Goal: Task Accomplishment & Management: Complete application form

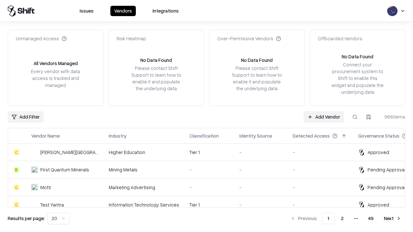
click at [324, 117] on link "Add Vendor" at bounding box center [324, 117] width 40 height 12
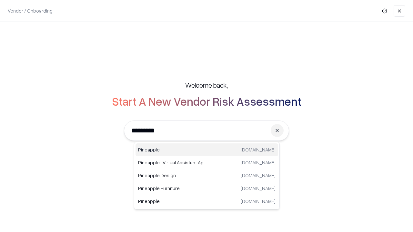
click at [207, 150] on div "Pineapple [DOMAIN_NAME]" at bounding box center [207, 150] width 143 height 13
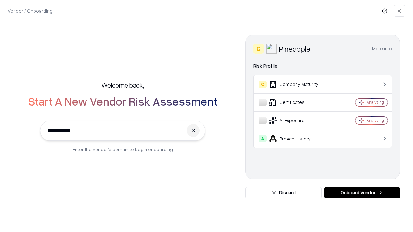
type input "*********"
click at [362, 193] on button "Onboard Vendor" at bounding box center [362, 193] width 76 height 12
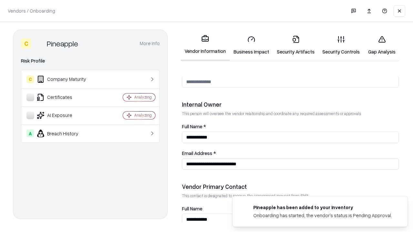
scroll to position [334, 0]
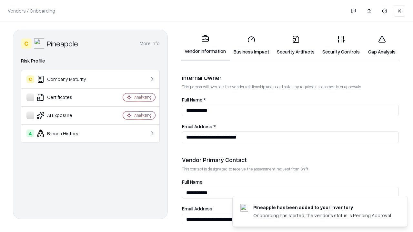
click at [251, 45] on link "Business Impact" at bounding box center [251, 45] width 43 height 30
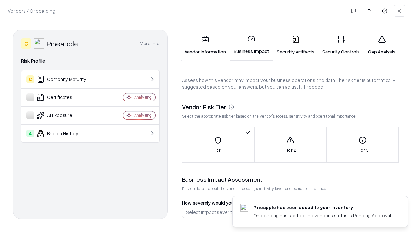
click at [296, 45] on link "Security Artifacts" at bounding box center [296, 45] width 46 height 30
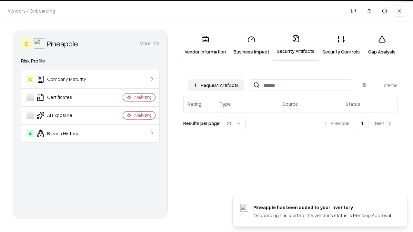
click at [216, 85] on button "Request Artifacts" at bounding box center [216, 85] width 56 height 12
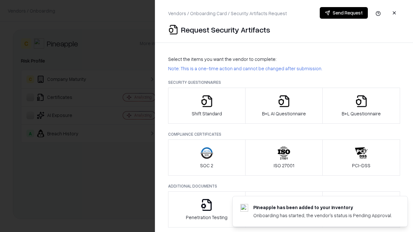
click at [207, 106] on icon "button" at bounding box center [206, 101] width 13 height 13
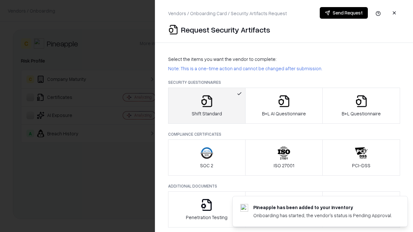
click at [344, 13] on button "Send Request" at bounding box center [344, 13] width 48 height 12
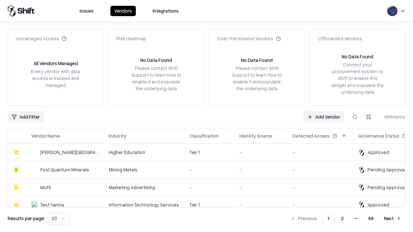
click at [355, 117] on button at bounding box center [355, 117] width 12 height 12
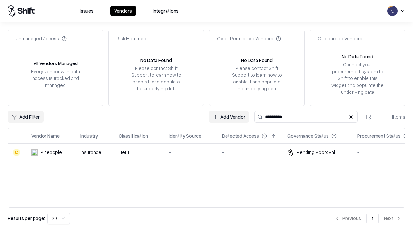
type input "*********"
click at [210, 152] on div "-" at bounding box center [190, 152] width 43 height 7
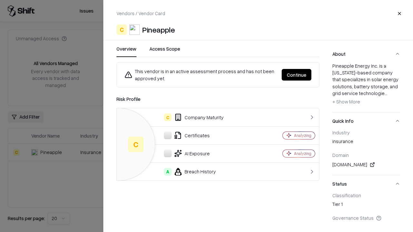
click at [297, 75] on button "Continue" at bounding box center [297, 75] width 30 height 12
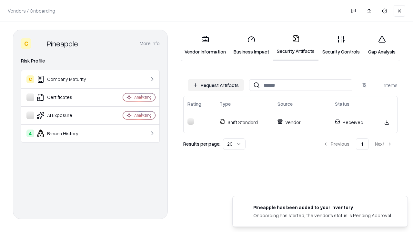
click at [341, 45] on link "Security Controls" at bounding box center [341, 45] width 45 height 30
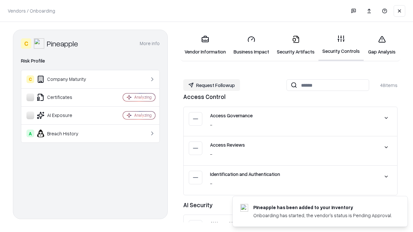
click at [212, 85] on button "Request Followup" at bounding box center [211, 85] width 57 height 12
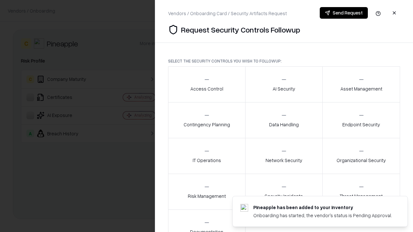
click at [207, 85] on div "Access Control" at bounding box center [206, 84] width 33 height 16
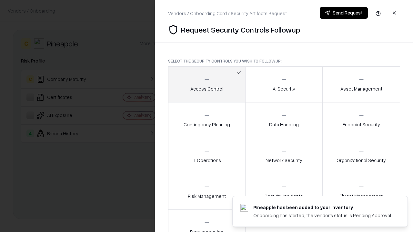
click at [344, 13] on button "Send Request" at bounding box center [344, 13] width 48 height 12
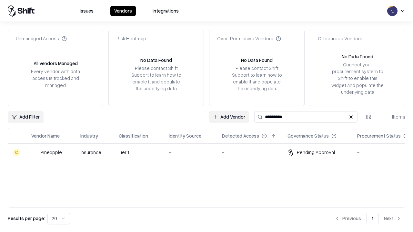
type input "*********"
click at [210, 152] on div "-" at bounding box center [190, 152] width 43 height 7
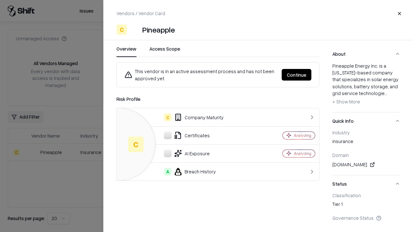
click at [297, 75] on button "Continue" at bounding box center [297, 75] width 30 height 12
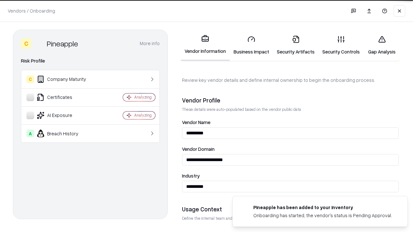
click at [382, 45] on link "Gap Analysis" at bounding box center [382, 45] width 36 height 30
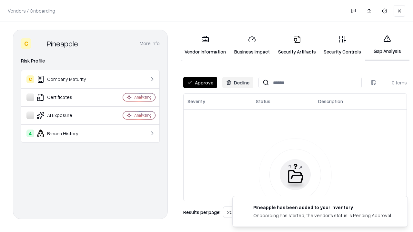
click at [200, 83] on button "Approve" at bounding box center [200, 83] width 34 height 12
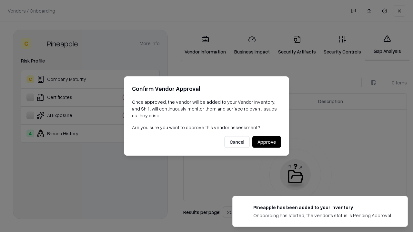
click at [267, 142] on button "Approve" at bounding box center [266, 143] width 29 height 12
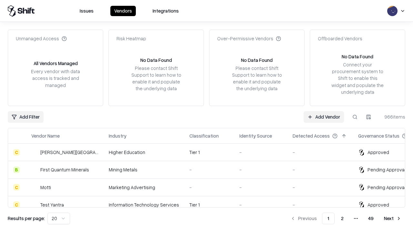
type input "*********"
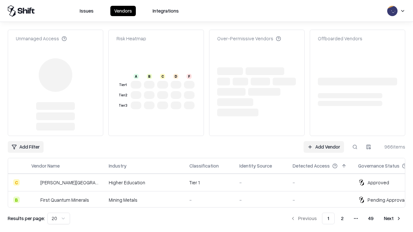
click at [324, 141] on link "Add Vendor" at bounding box center [324, 147] width 40 height 12
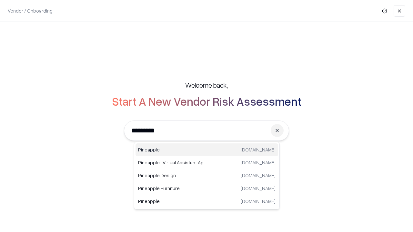
click at [207, 150] on div "Pineapple [DOMAIN_NAME]" at bounding box center [207, 150] width 143 height 13
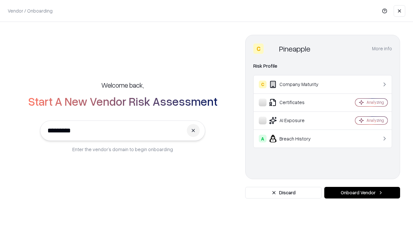
type input "*********"
click at [362, 193] on button "Onboard Vendor" at bounding box center [362, 193] width 76 height 12
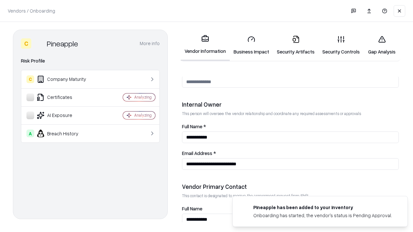
scroll to position [334, 0]
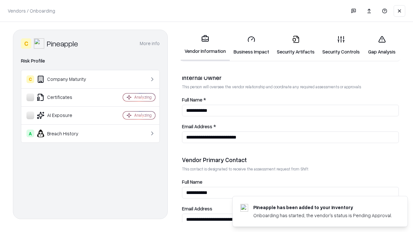
click at [382, 45] on link "Gap Analysis" at bounding box center [382, 45] width 36 height 30
